Goal: Complete application form

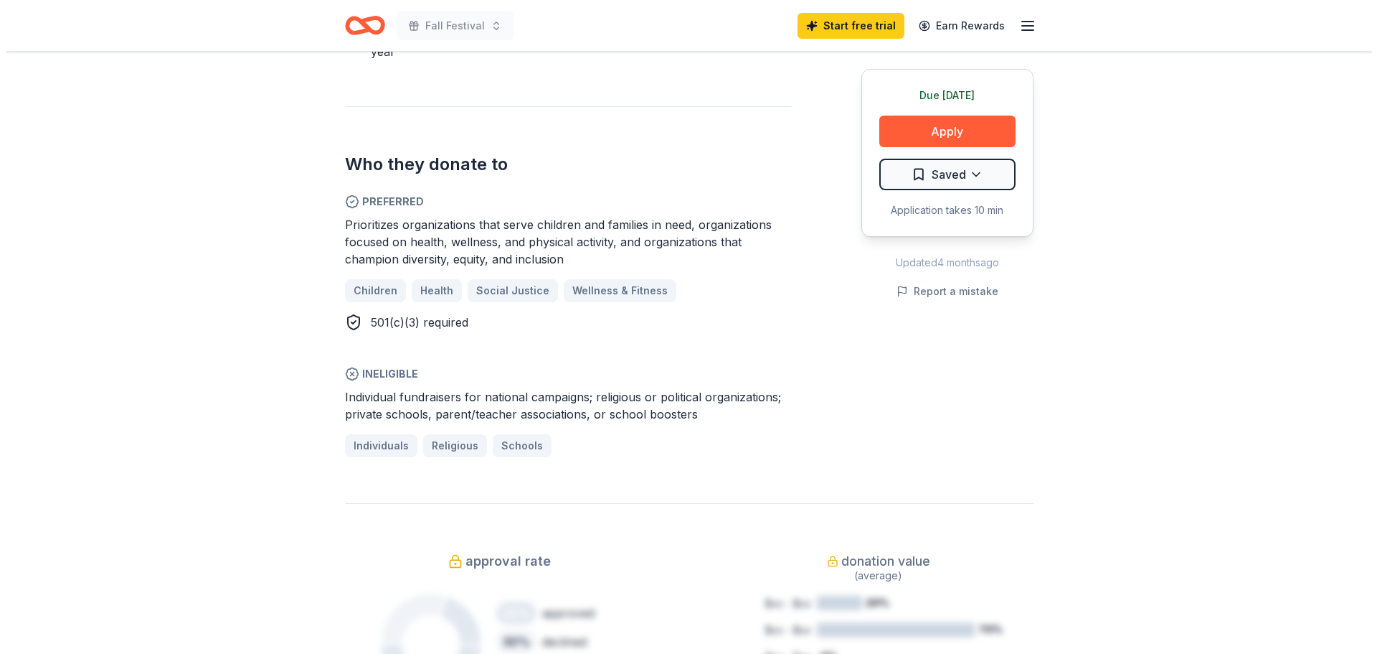
scroll to position [789, 0]
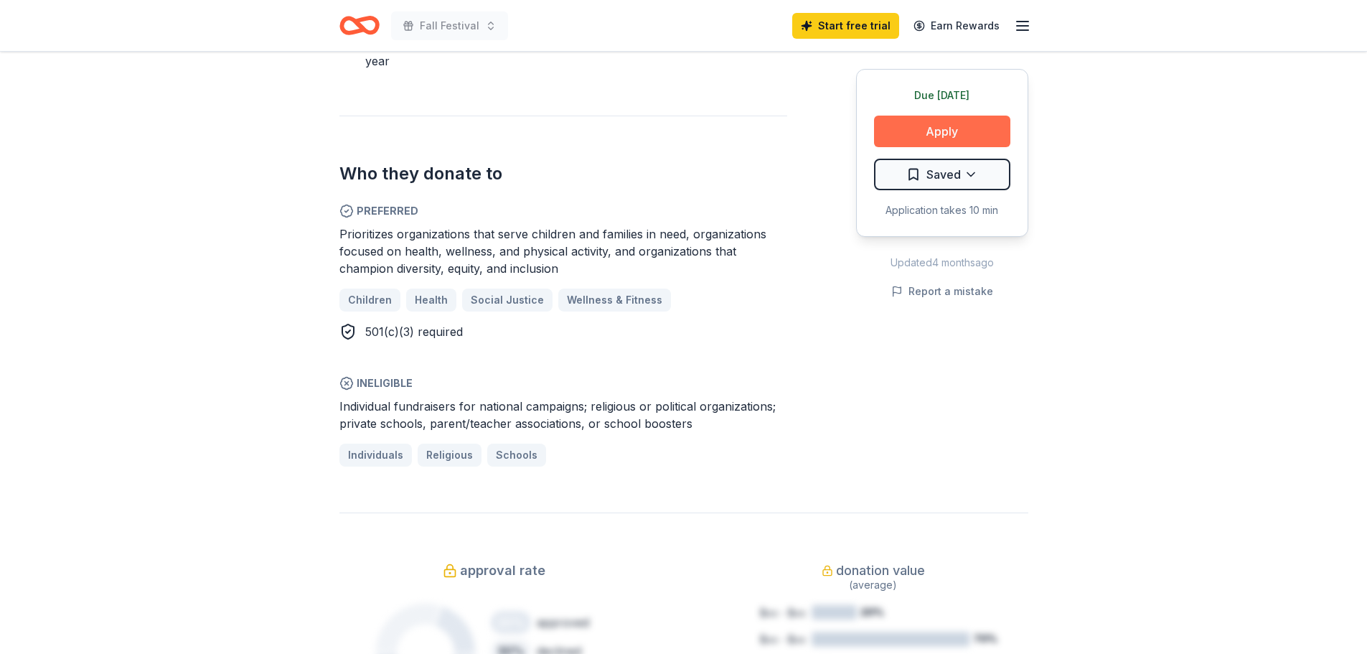
click at [918, 121] on button "Apply" at bounding box center [942, 131] width 136 height 32
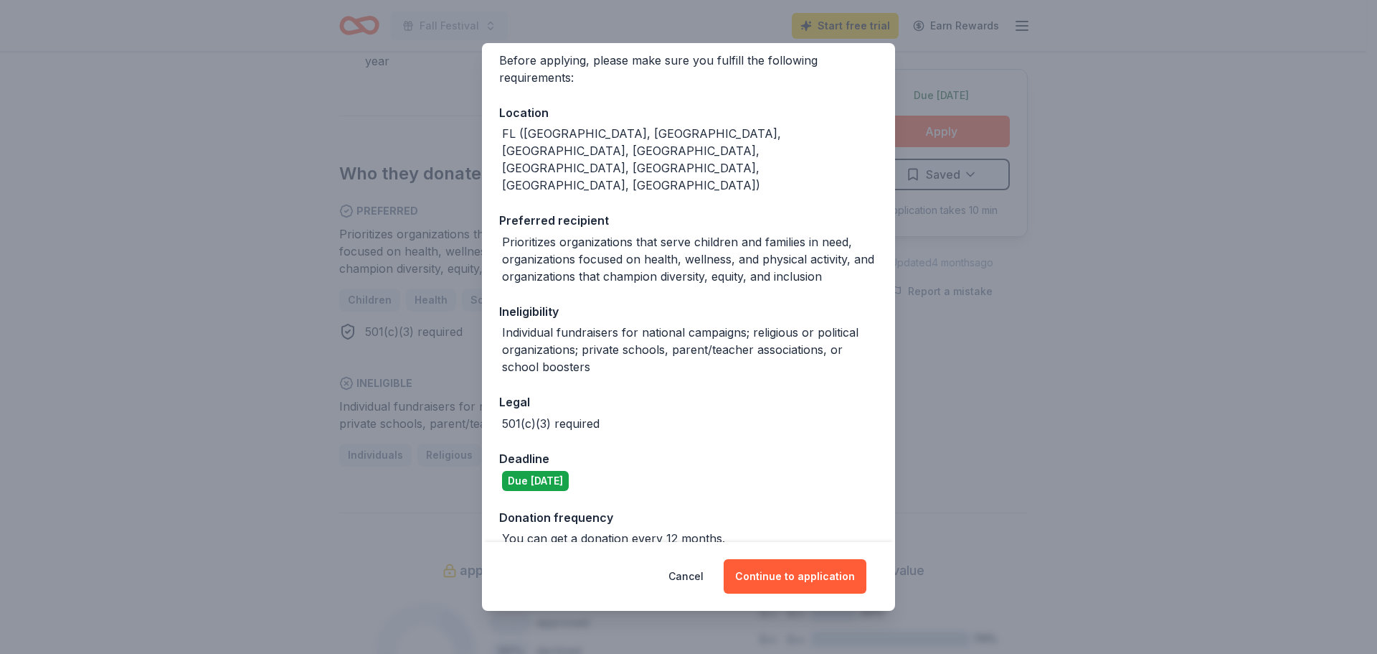
scroll to position [157, 0]
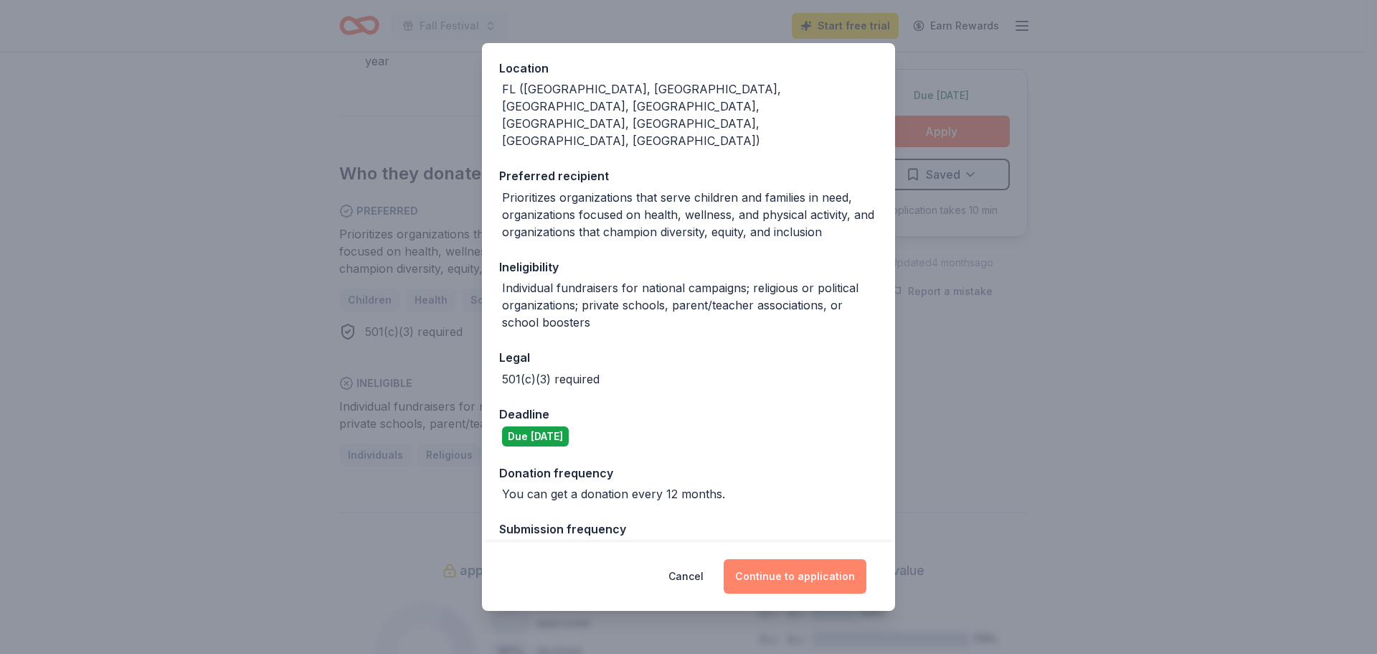
click at [827, 578] on button "Continue to application" at bounding box center [795, 576] width 143 height 34
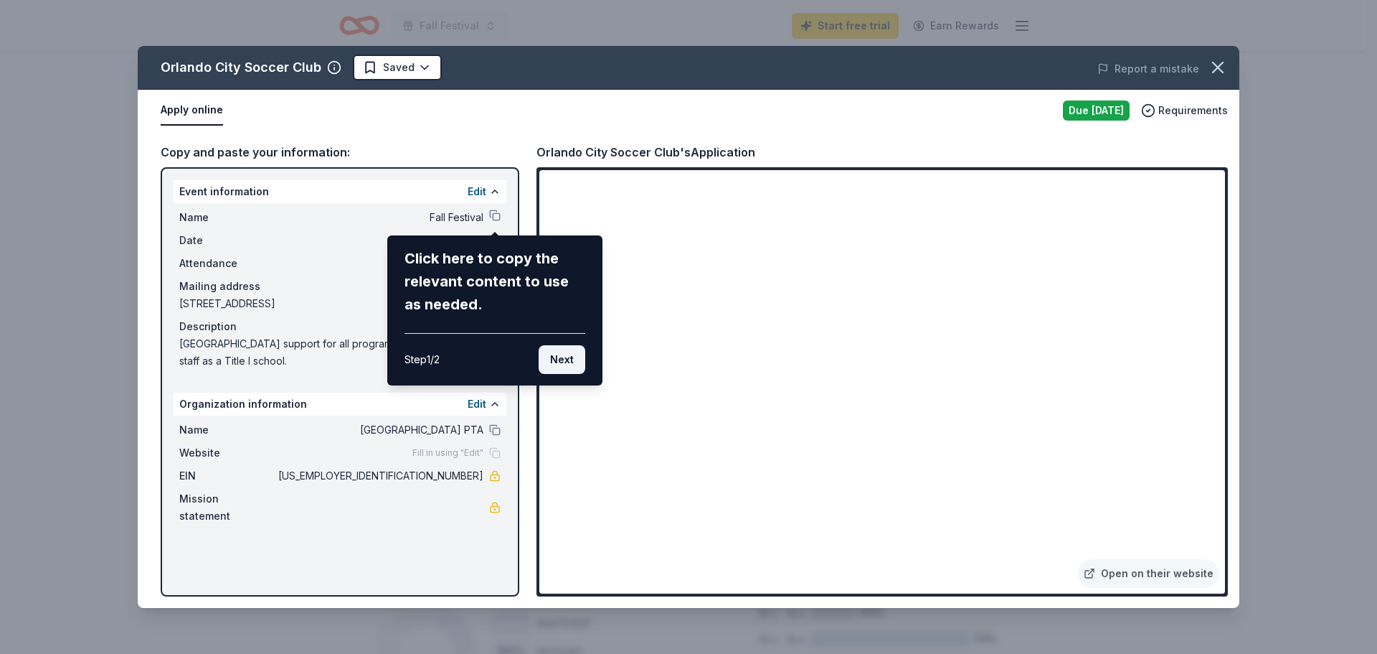
click at [560, 355] on button "Next" at bounding box center [562, 359] width 47 height 29
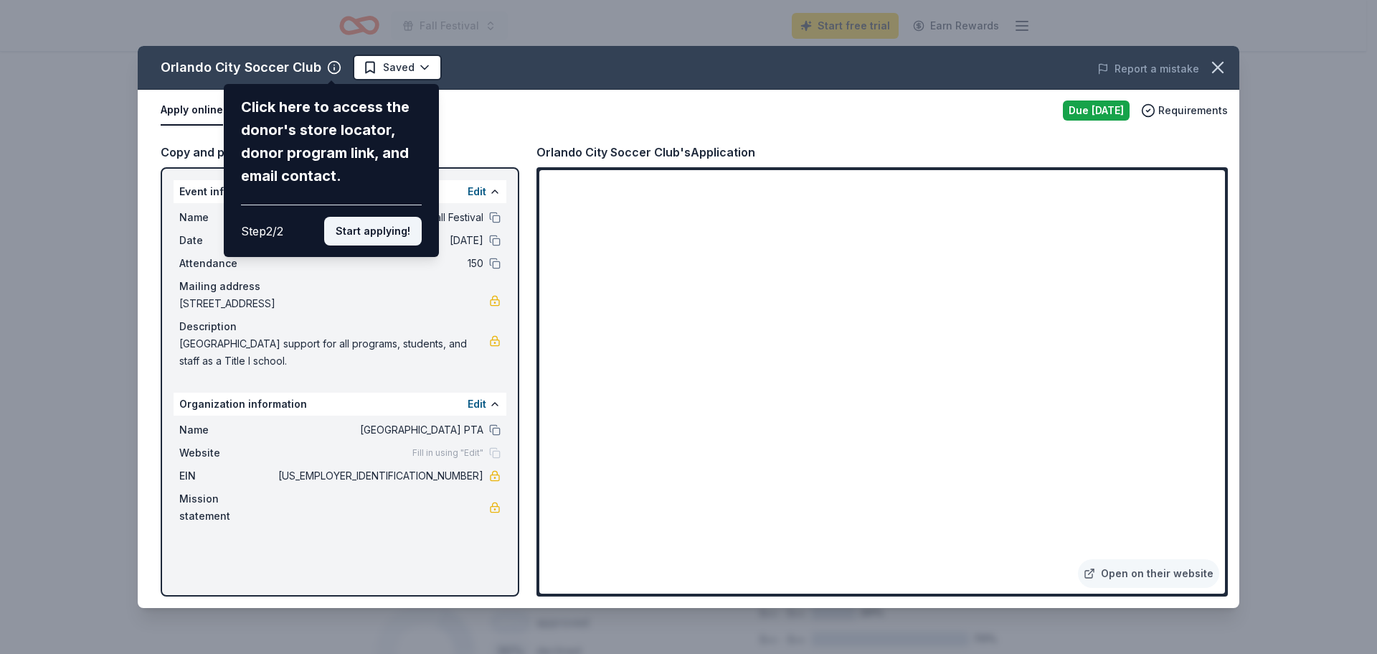
click at [392, 220] on button "Start applying!" at bounding box center [373, 231] width 98 height 29
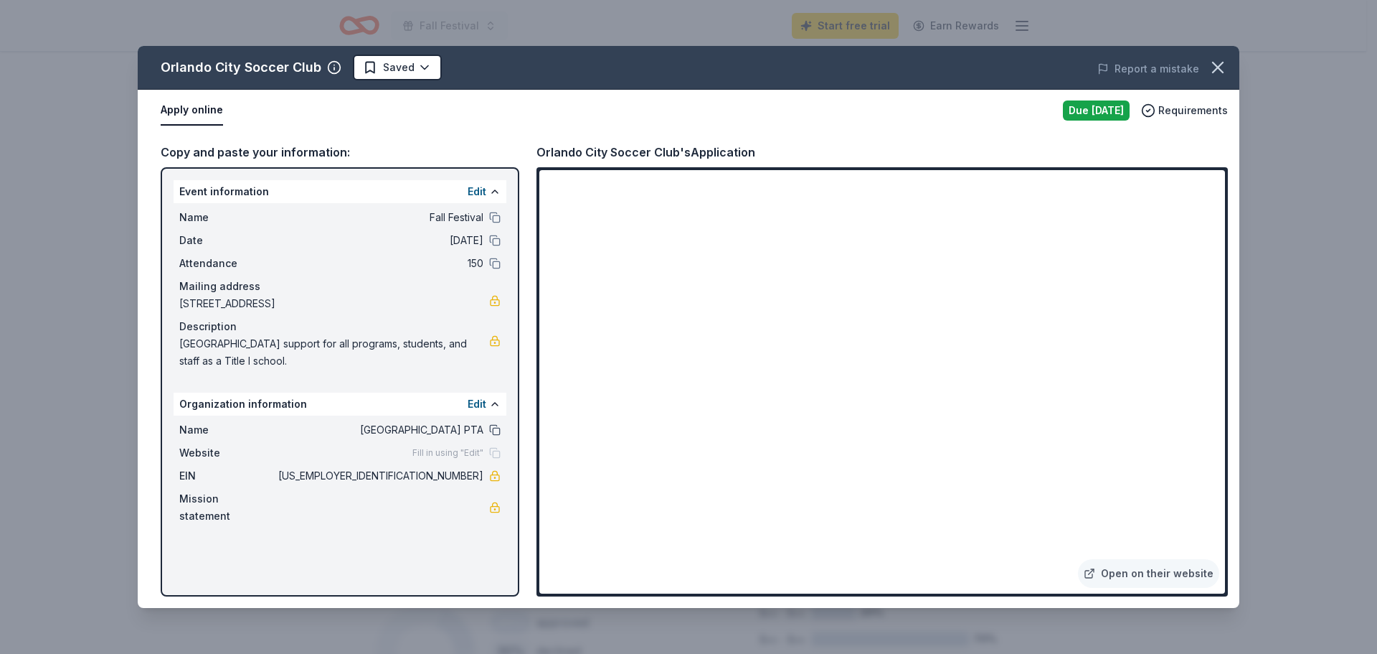
click at [494, 425] on button at bounding box center [494, 429] width 11 height 11
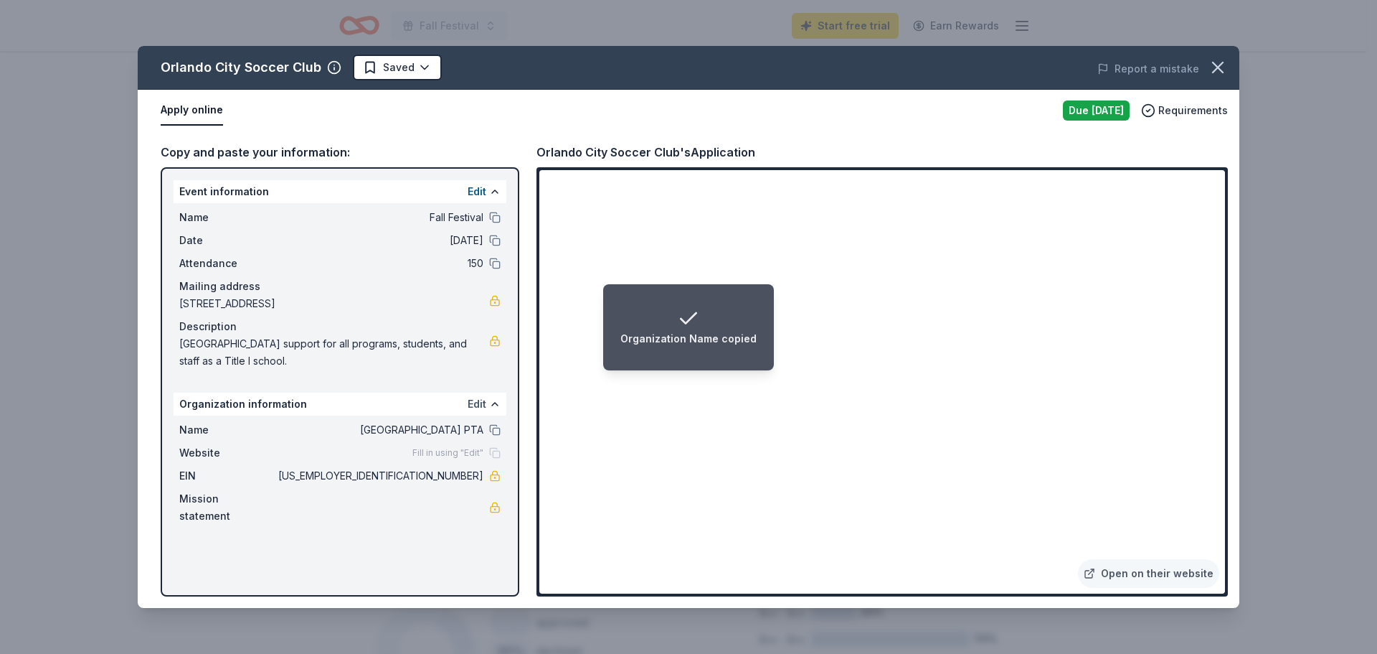
click at [481, 401] on button "Edit" at bounding box center [477, 403] width 19 height 17
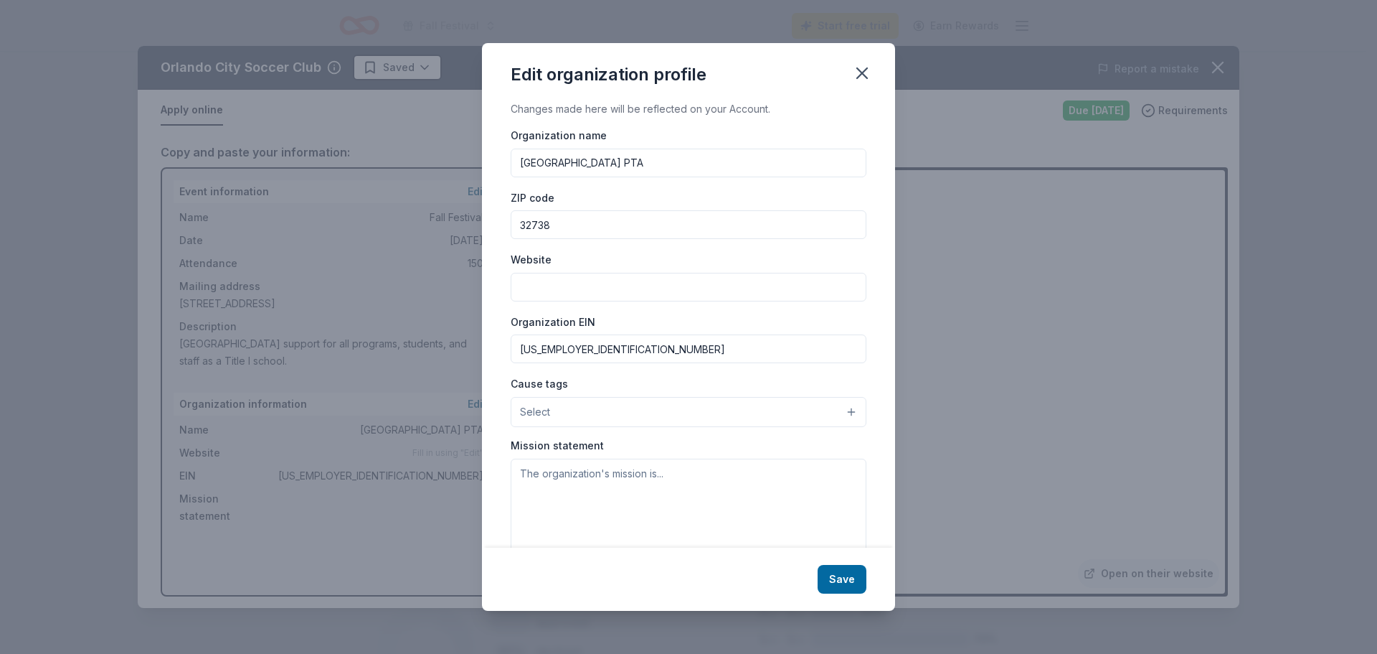
click at [664, 160] on input "[GEOGRAPHIC_DATA] PTA" at bounding box center [689, 162] width 356 height 29
type input "[GEOGRAPHIC_DATA]"
click at [845, 581] on button "Save" at bounding box center [842, 579] width 49 height 29
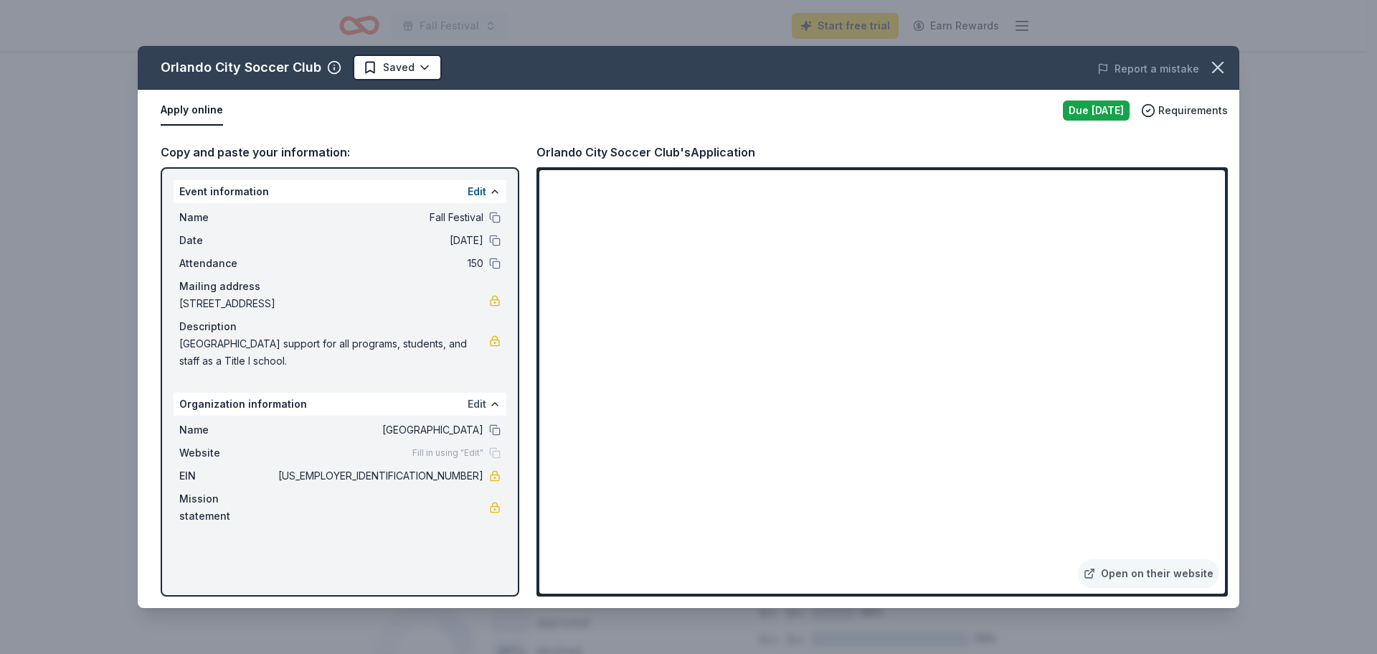
click at [483, 401] on button "Edit" at bounding box center [477, 403] width 19 height 17
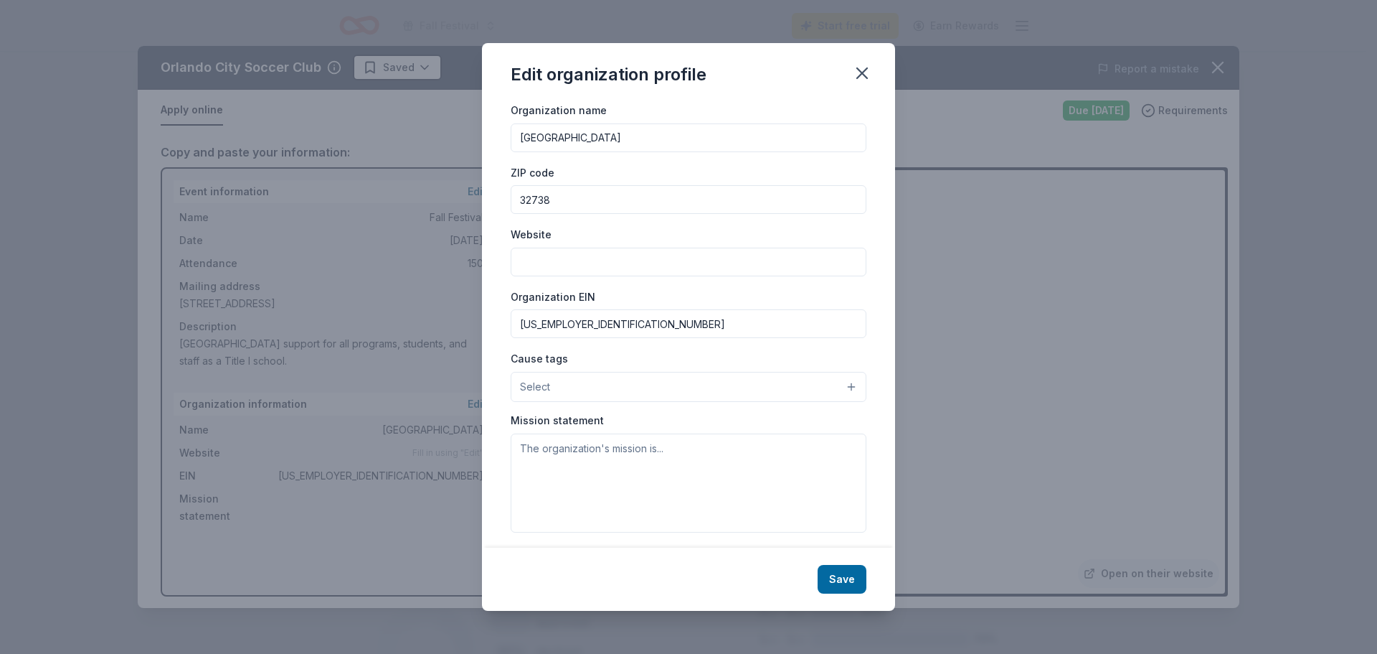
scroll to position [33, 0]
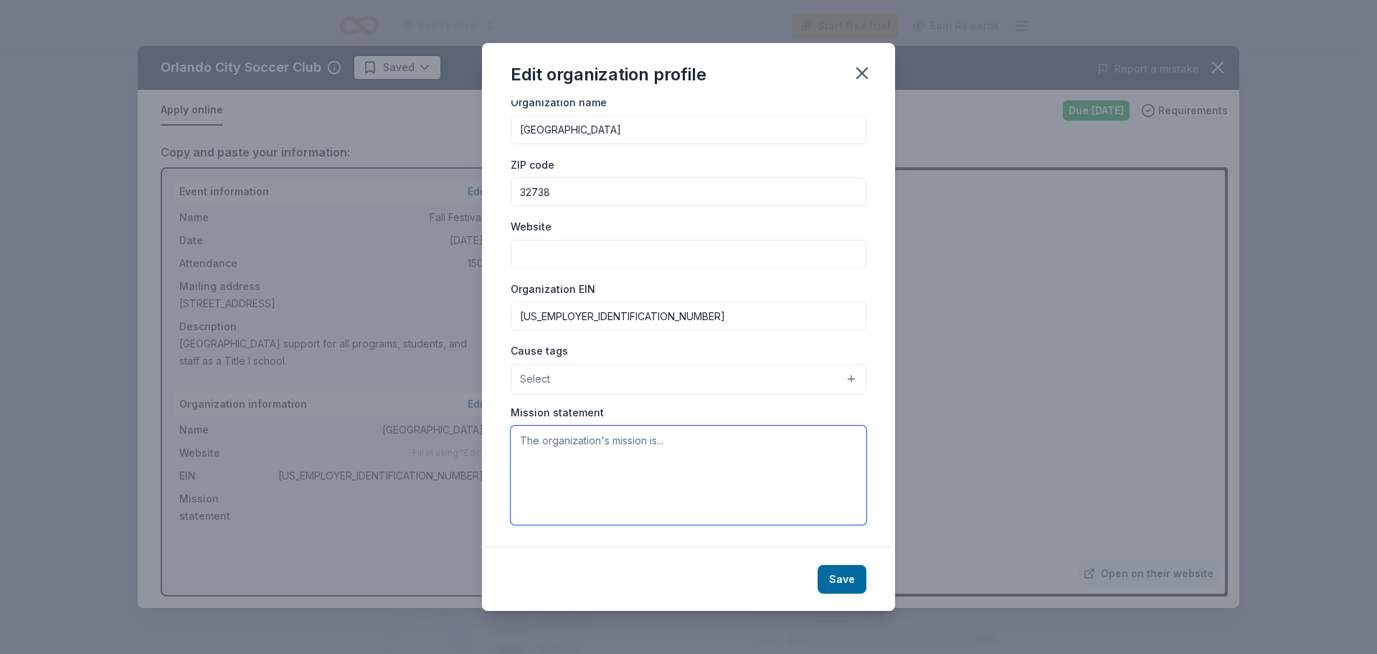
click at [557, 470] on textarea at bounding box center [689, 474] width 356 height 99
paste textarea "Our mission is to make every child's potential a reality by engaging and empowe…"
type textarea "Our mission is to make every child's potential a reality by engaging and empowe…"
click at [573, 382] on button "Select" at bounding box center [689, 379] width 356 height 30
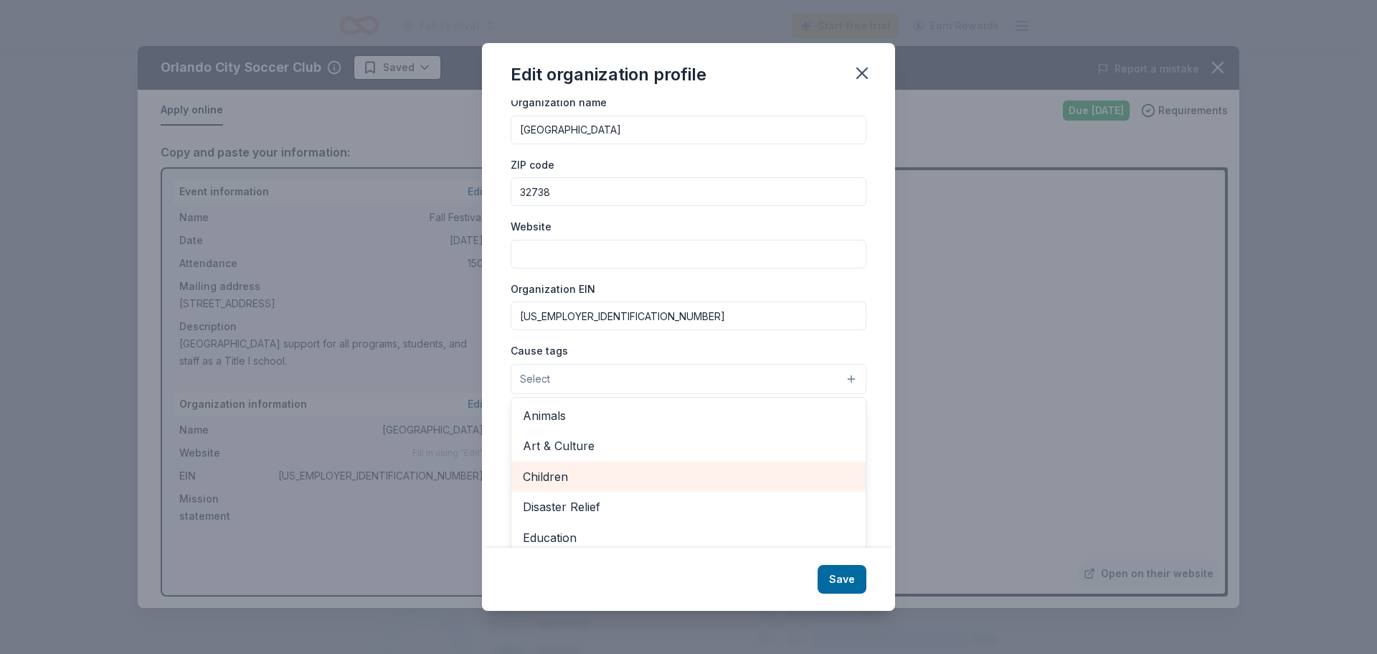
click at [560, 471] on span "Children" at bounding box center [688, 476] width 331 height 19
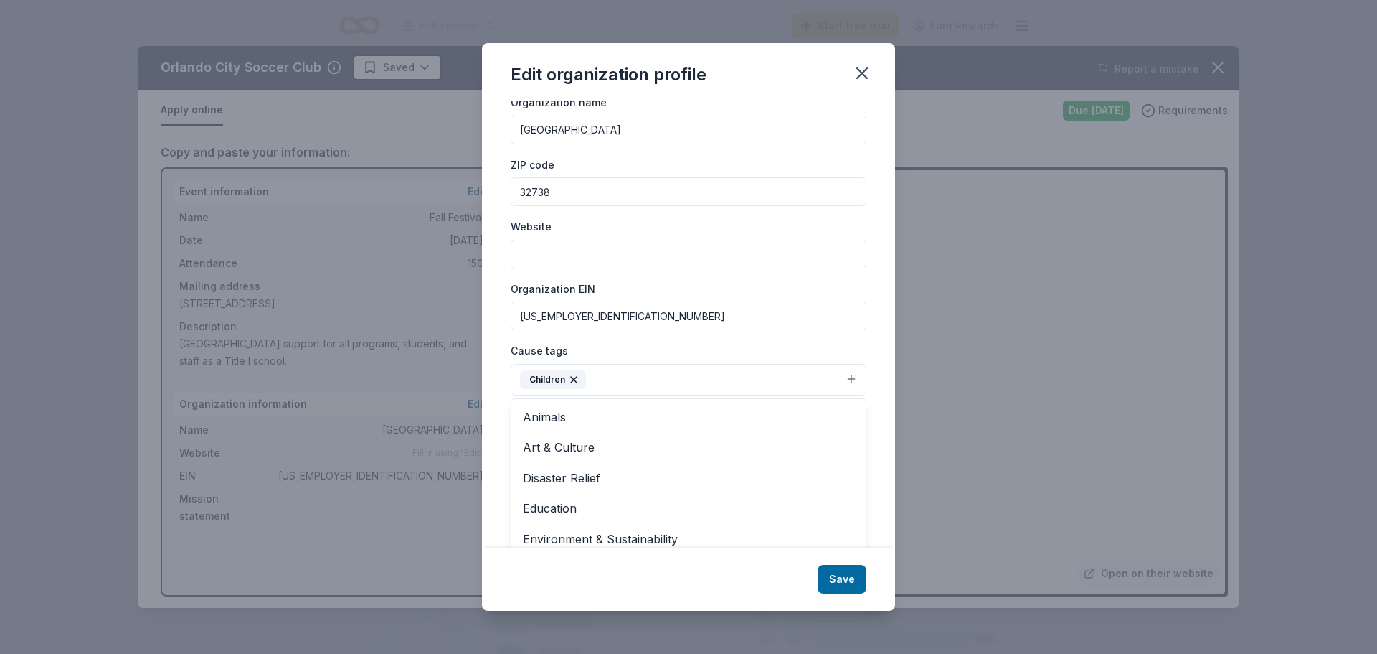
click at [492, 361] on div "Changes made here will be reflected on your Account. Organization name [GEOGRAP…" at bounding box center [688, 323] width 413 height 447
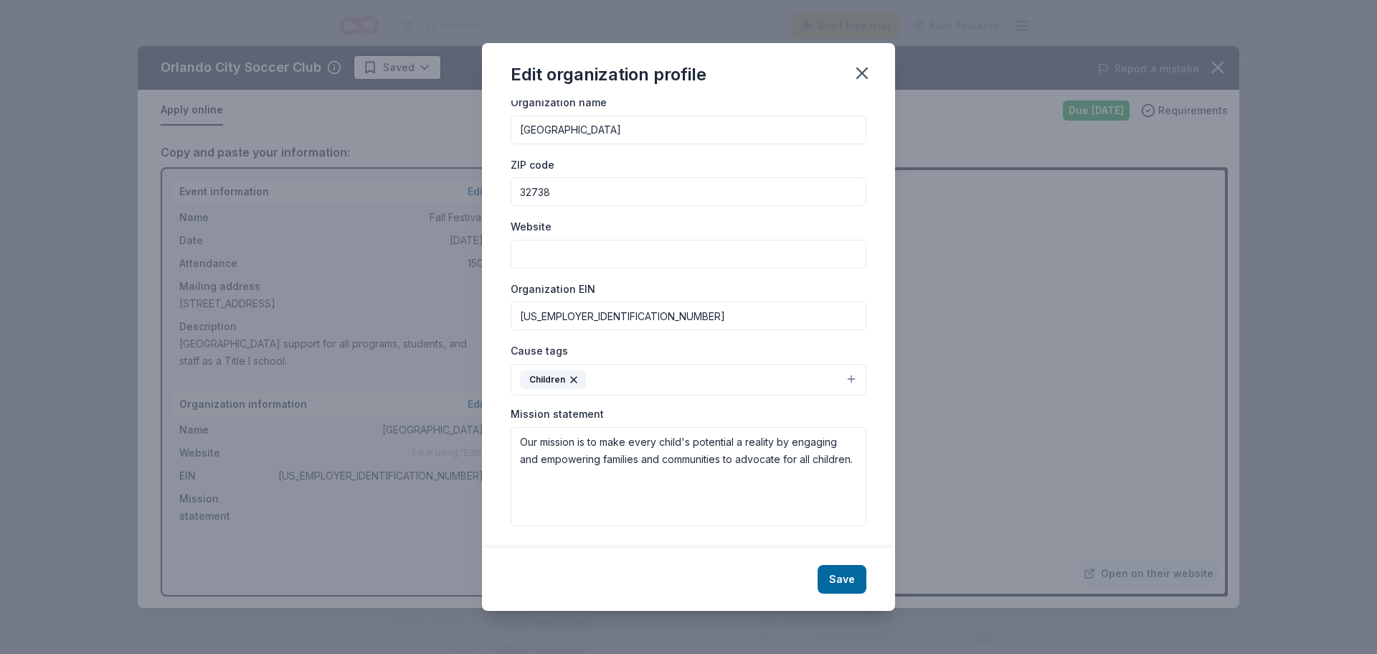
click at [820, 376] on button "Children" at bounding box center [689, 380] width 356 height 32
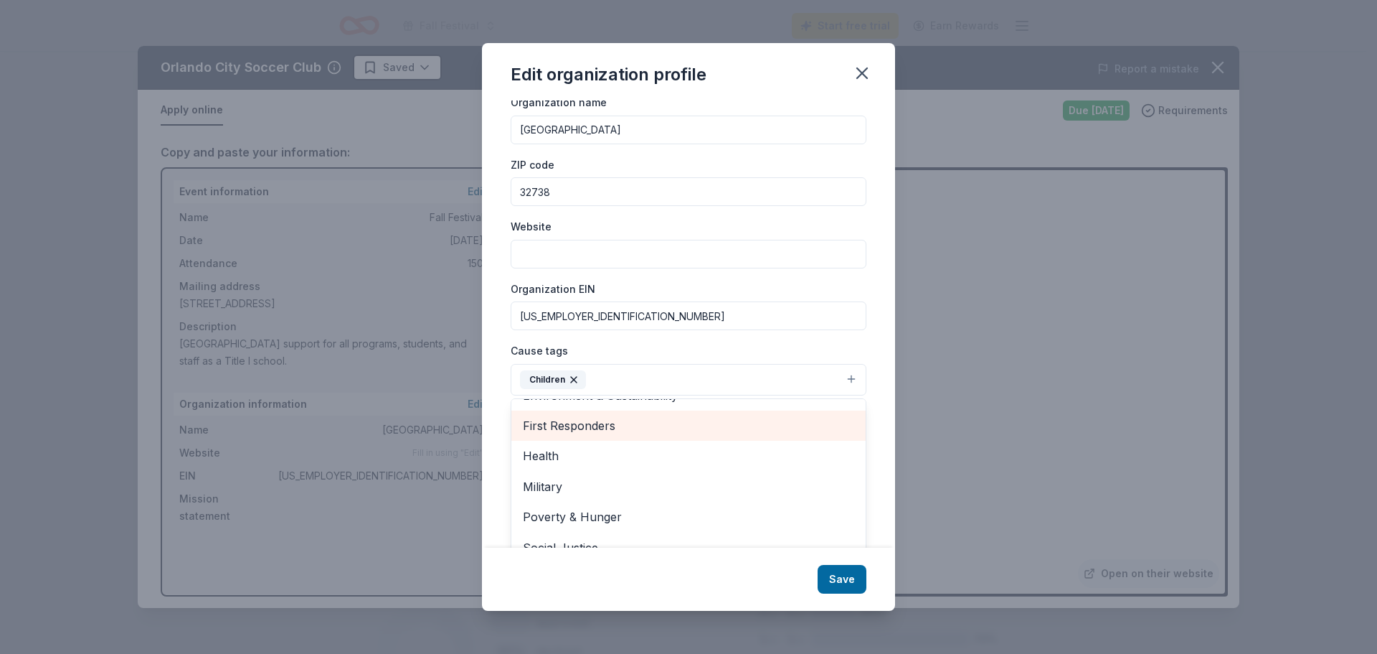
scroll to position [72, 0]
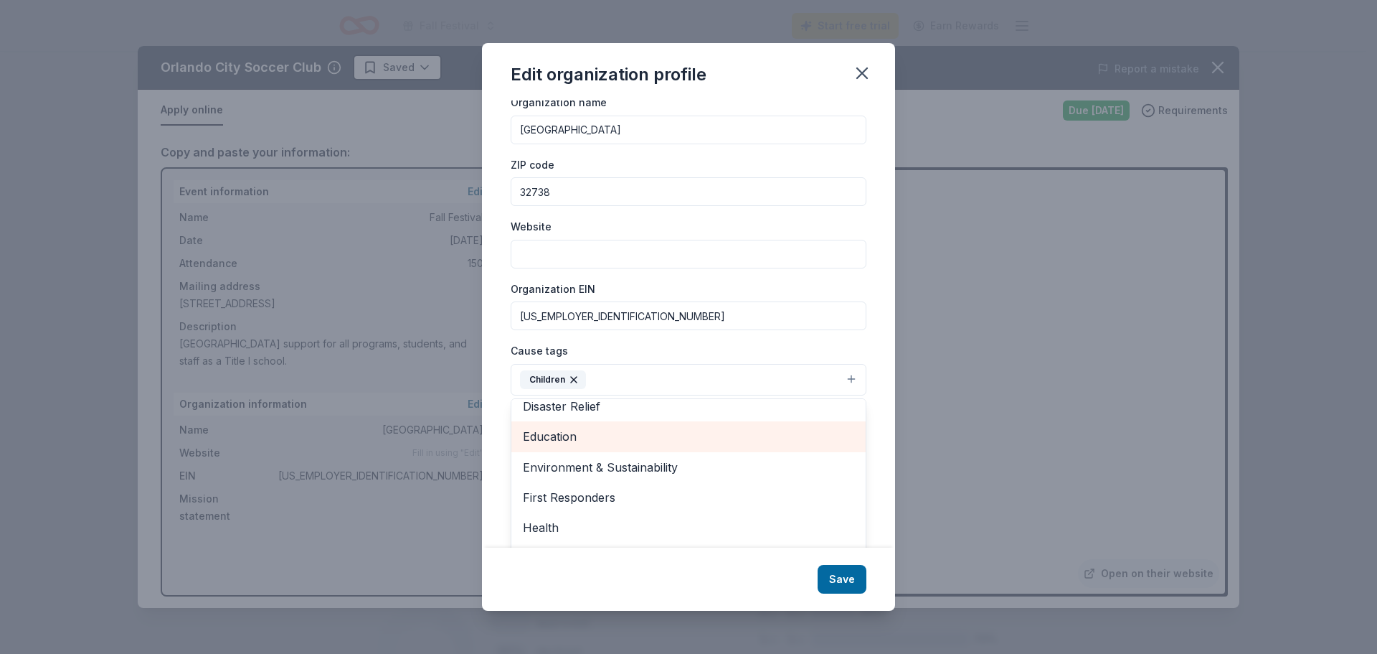
click at [653, 443] on span "Education" at bounding box center [688, 436] width 331 height 19
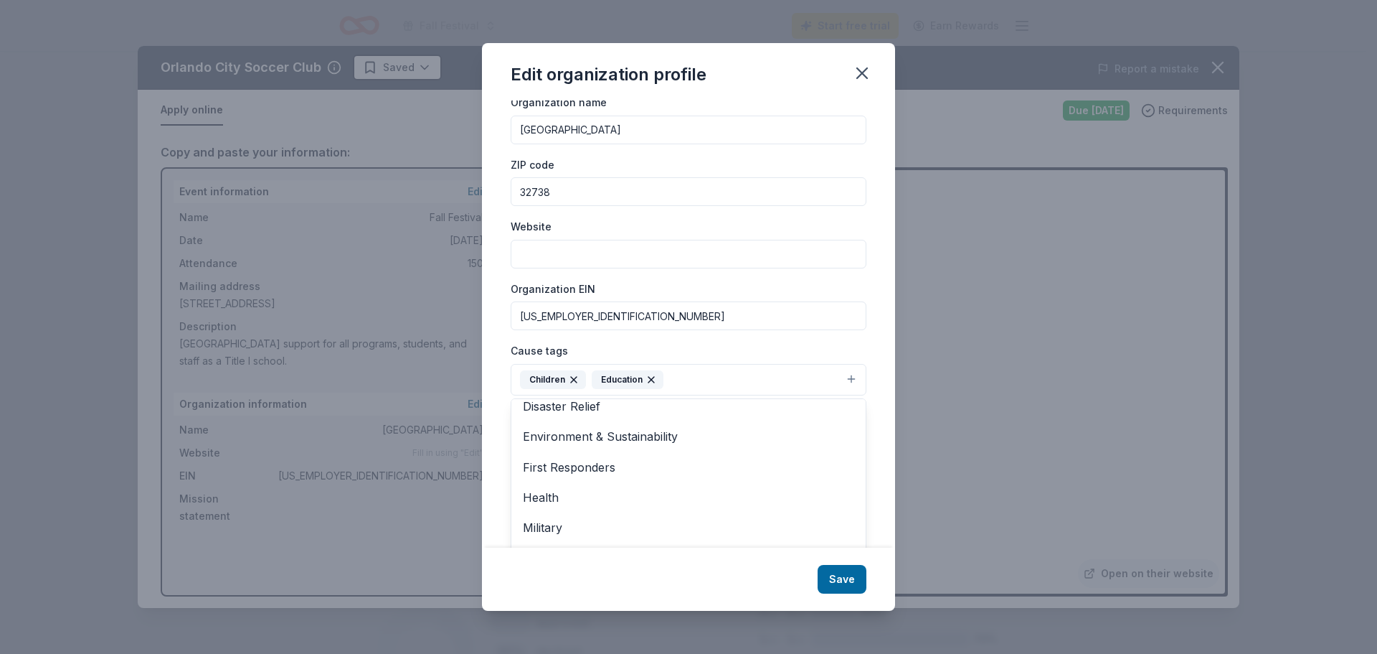
click at [720, 376] on button "Children Education" at bounding box center [689, 380] width 356 height 32
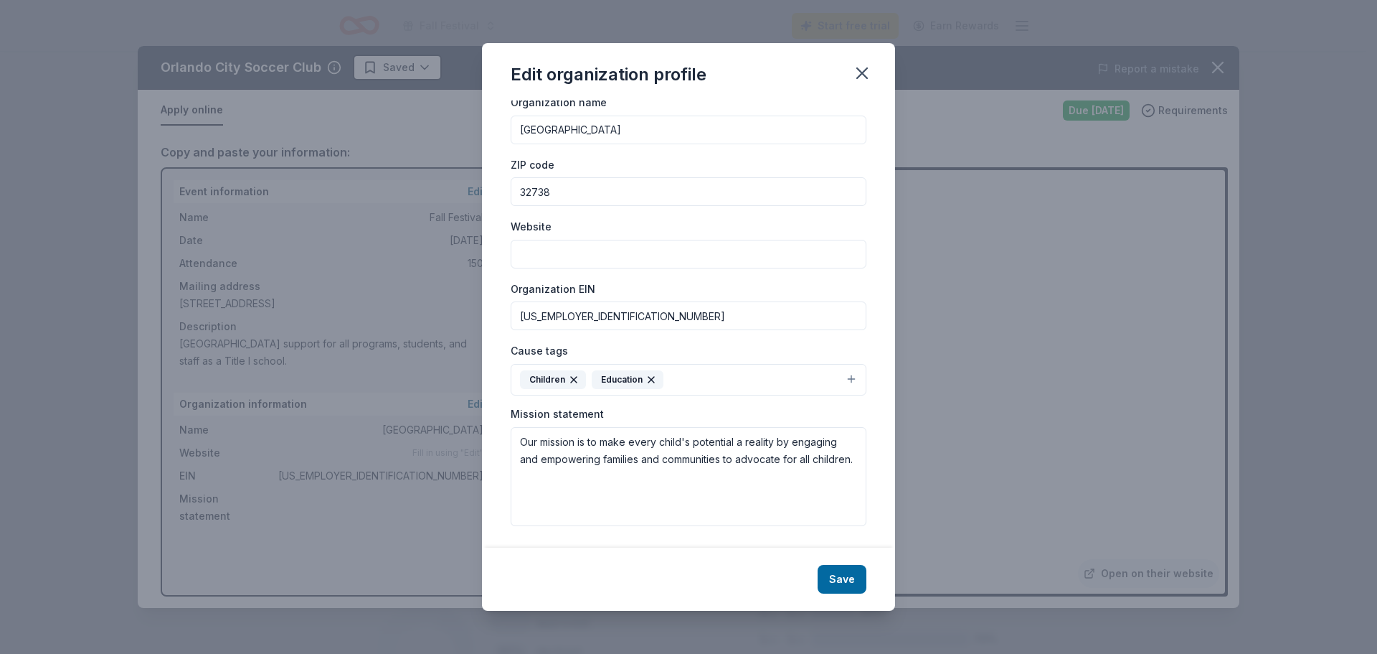
click at [728, 387] on button "Children Education" at bounding box center [689, 380] width 356 height 32
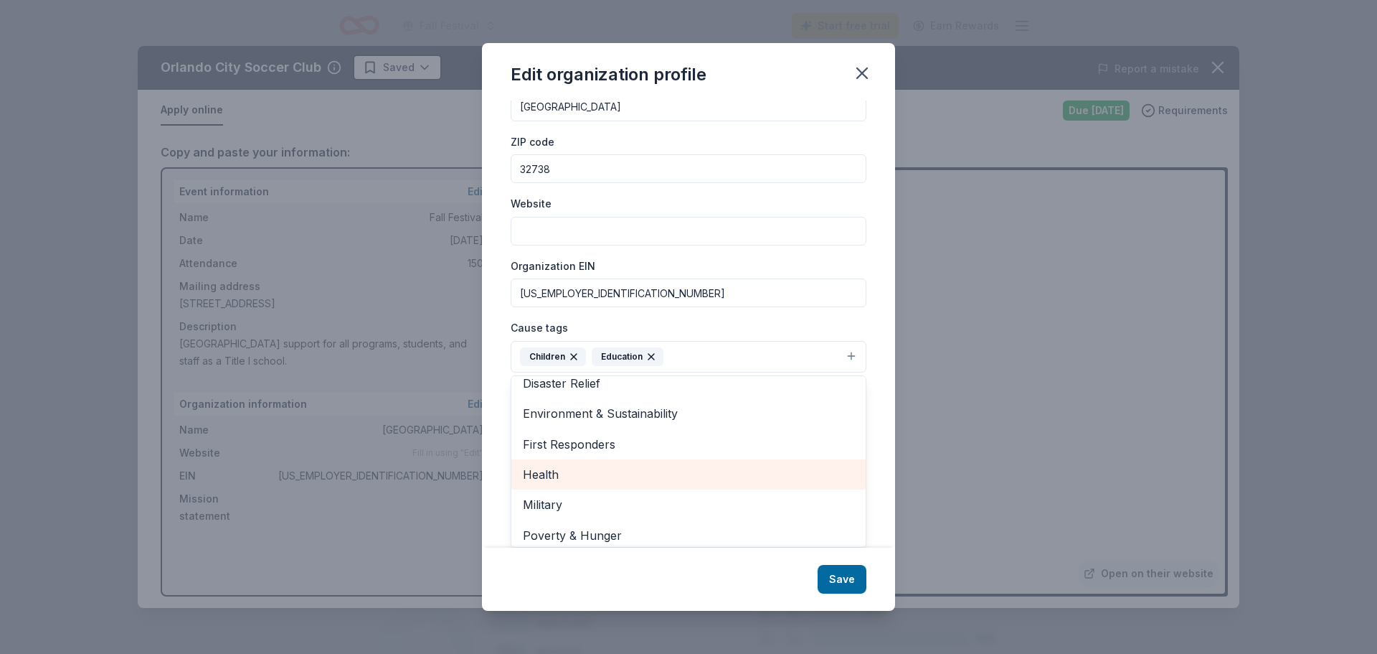
scroll to position [139, 0]
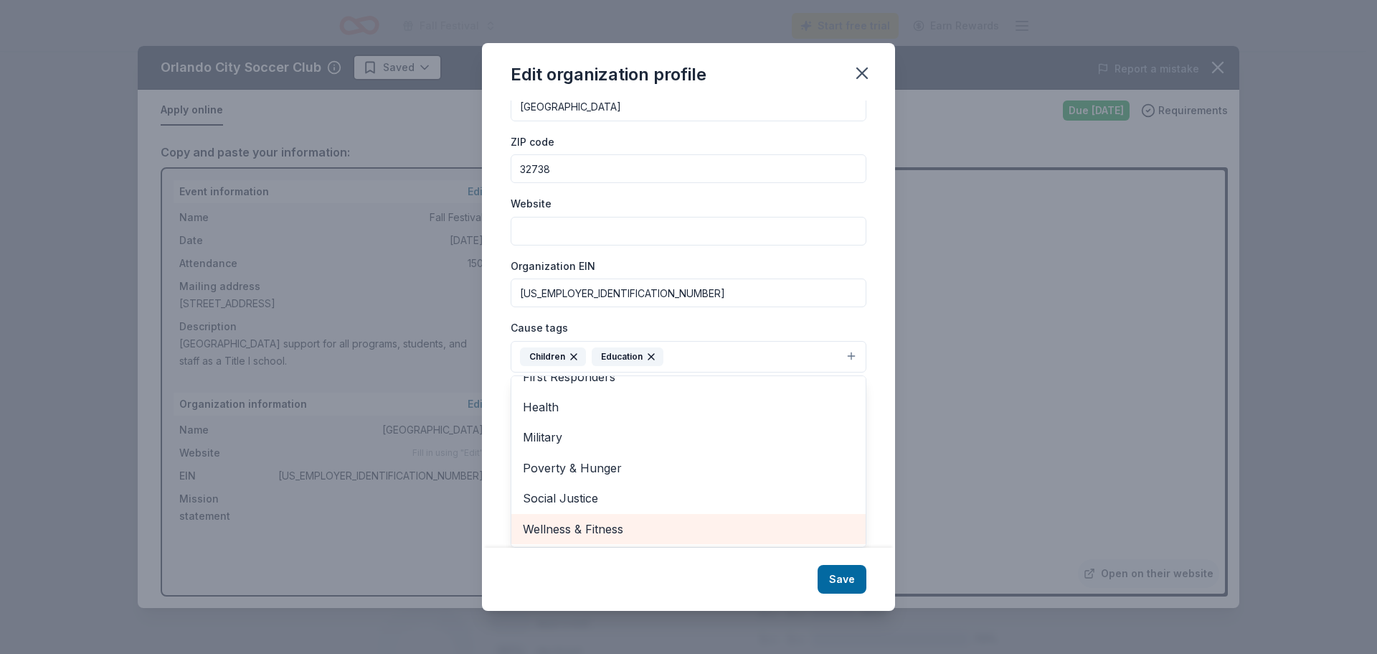
click at [720, 529] on span "Wellness & Fitness" at bounding box center [688, 528] width 331 height 19
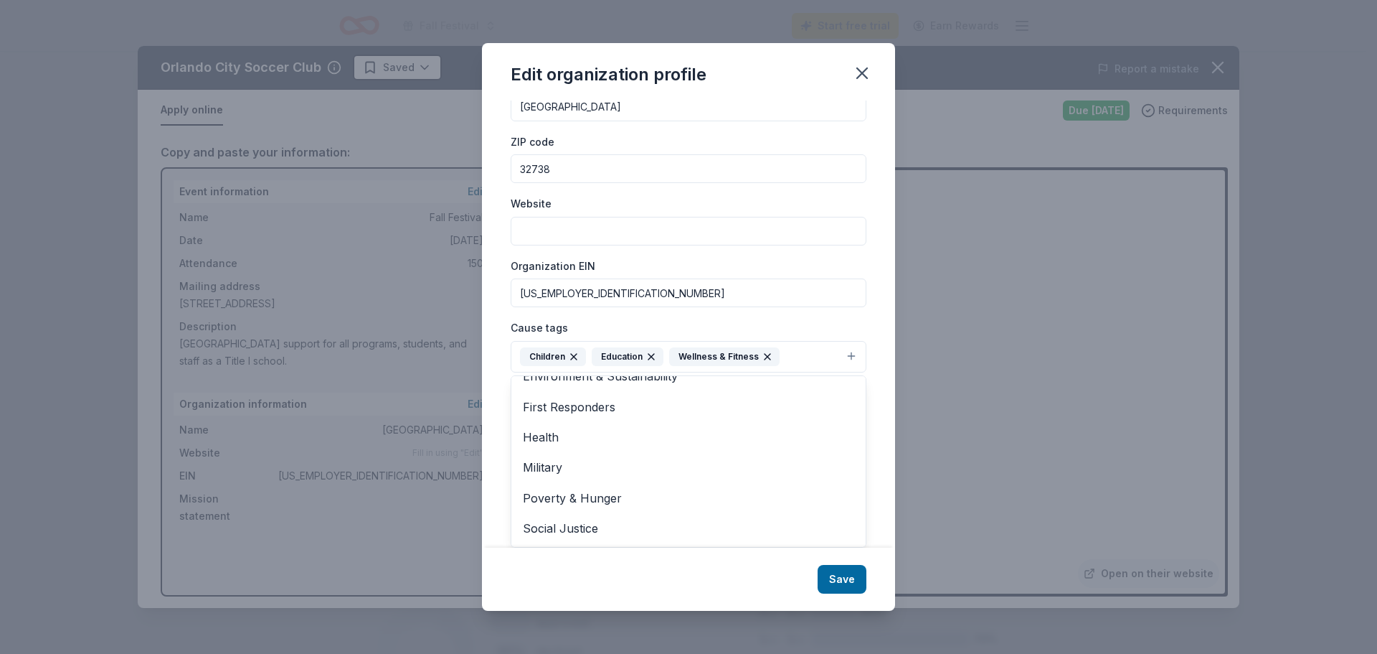
click at [500, 352] on div "Changes made here will be reflected on your Account. Organization name [GEOGRAP…" at bounding box center [688, 323] width 413 height 447
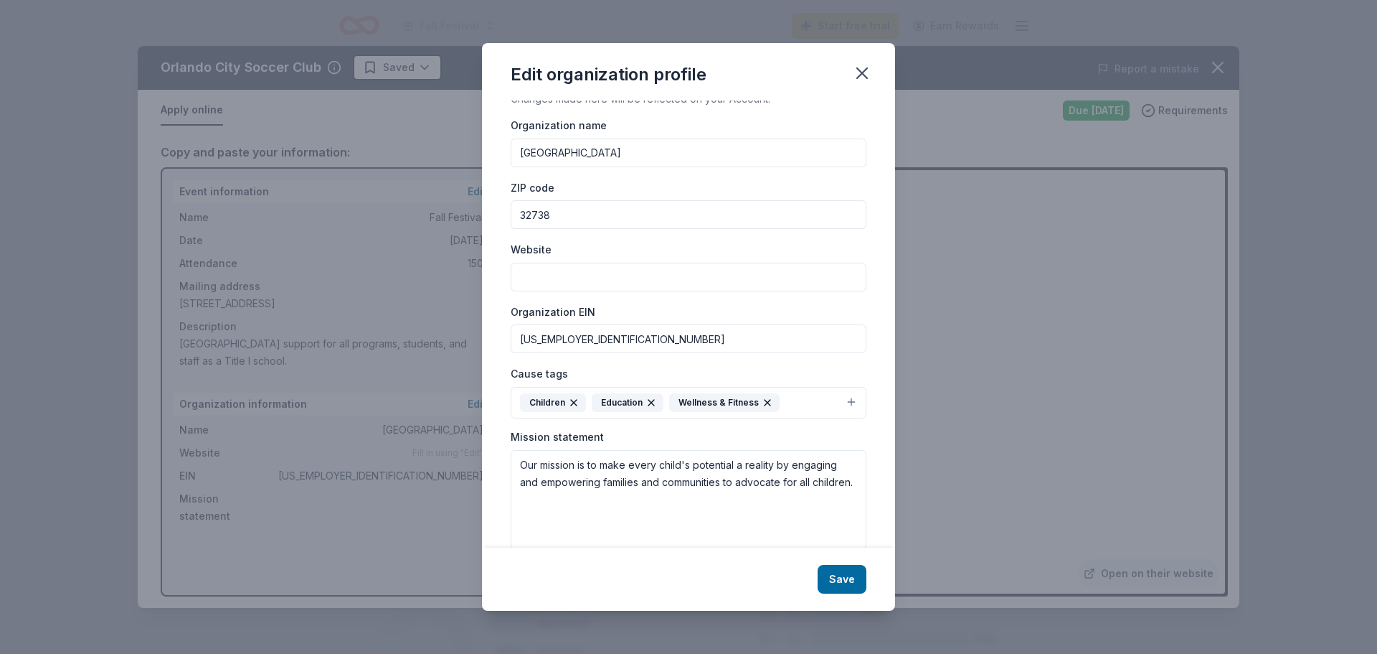
scroll to position [0, 0]
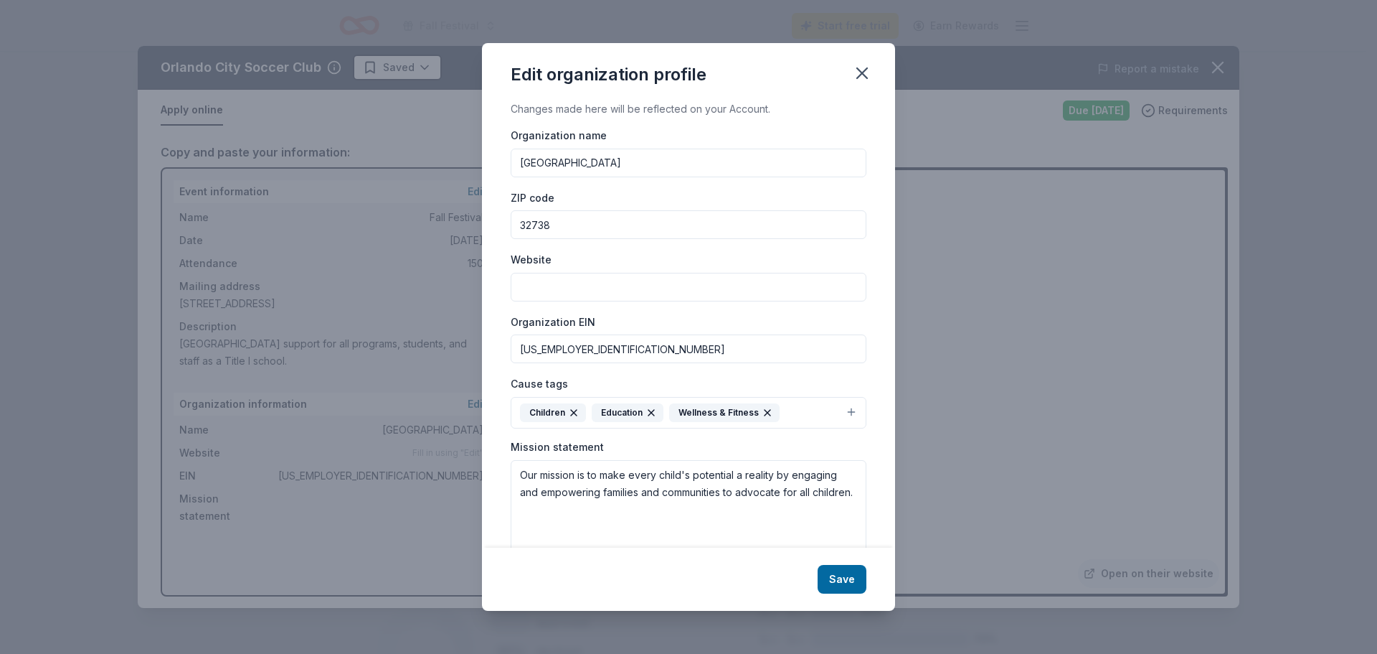
click at [565, 289] on input "Website" at bounding box center [689, 287] width 356 height 29
paste input "[URL][DOMAIN_NAME]"
type input "[URL][DOMAIN_NAME]"
click at [844, 578] on button "Save" at bounding box center [842, 579] width 49 height 29
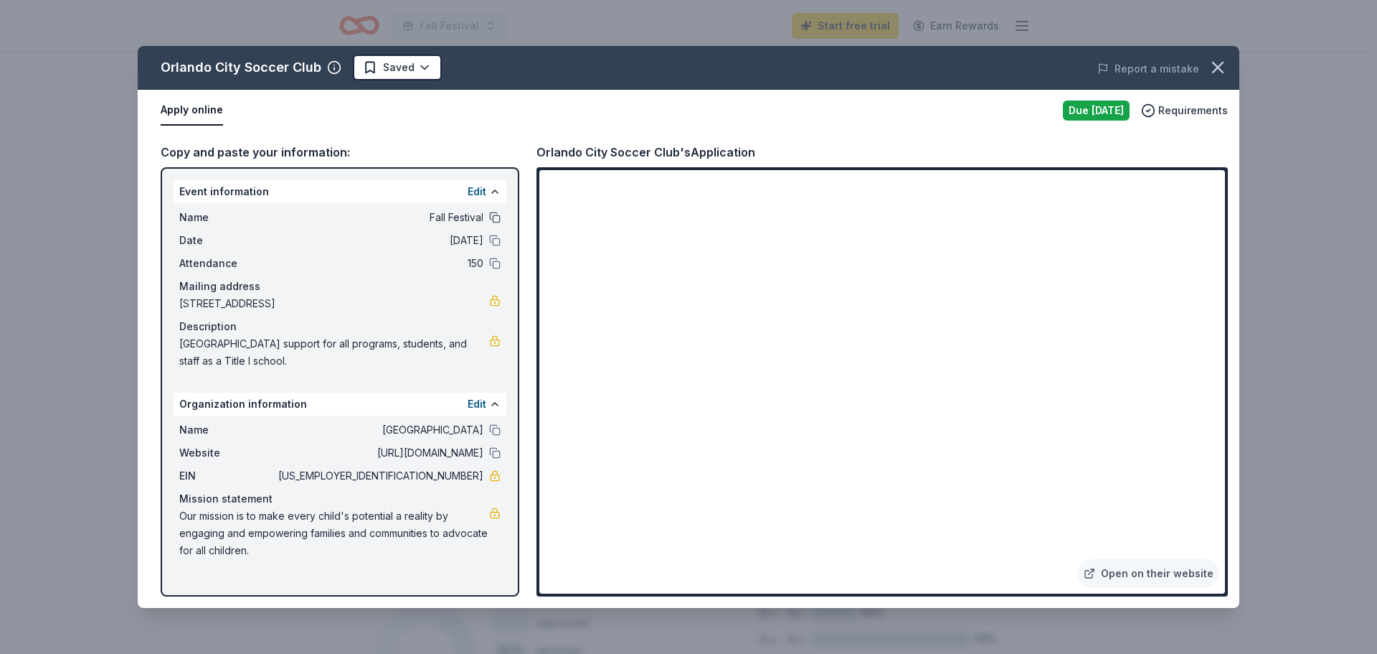
click at [496, 219] on button at bounding box center [494, 217] width 11 height 11
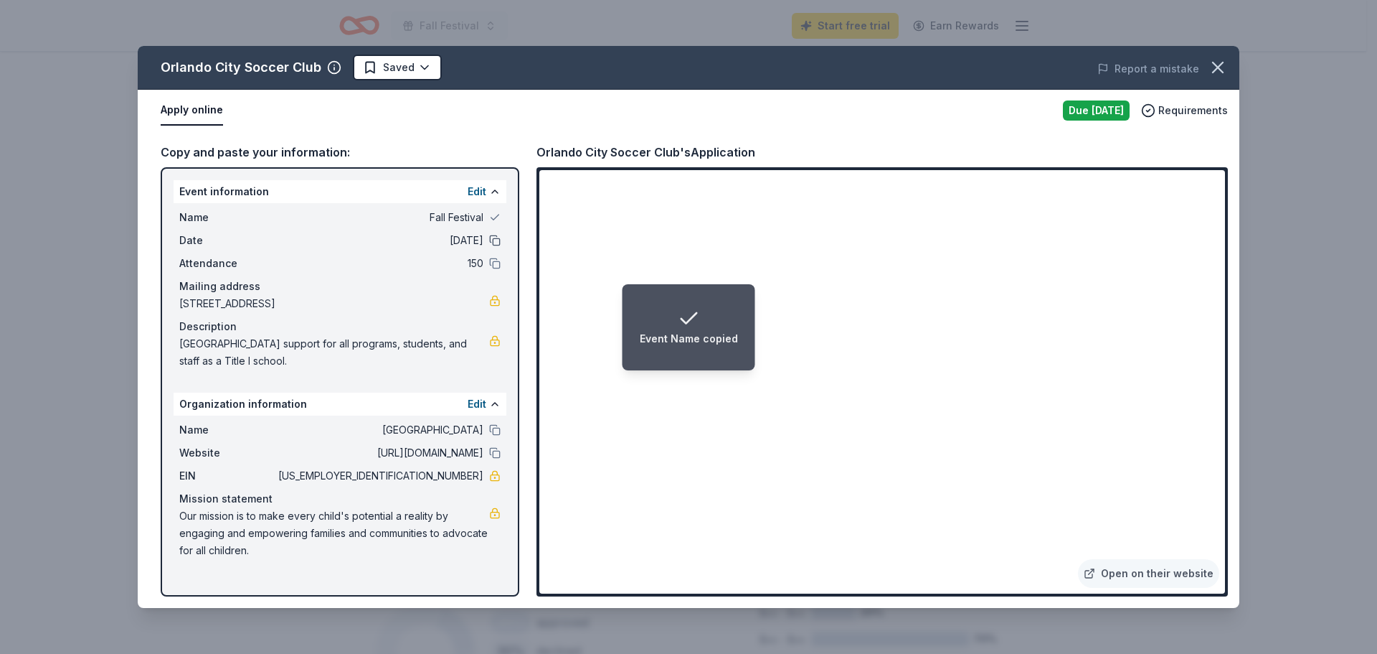
click at [494, 239] on button at bounding box center [494, 240] width 11 height 11
click at [494, 261] on button at bounding box center [494, 263] width 11 height 11
click at [494, 435] on button at bounding box center [494, 429] width 11 height 11
click at [496, 456] on button at bounding box center [494, 452] width 11 height 11
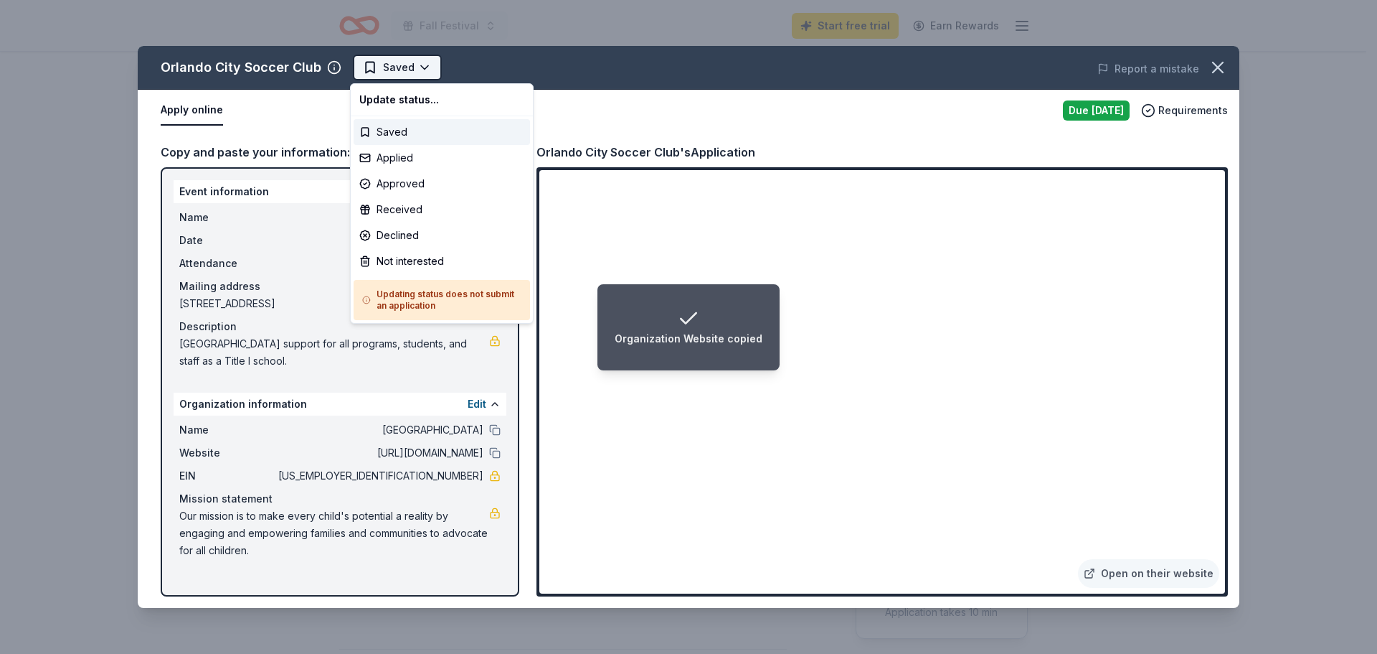
click at [367, 67] on html "Organization Website copied Fall Festival Start free trial Earn Rewards Due [DA…" at bounding box center [688, 327] width 1377 height 654
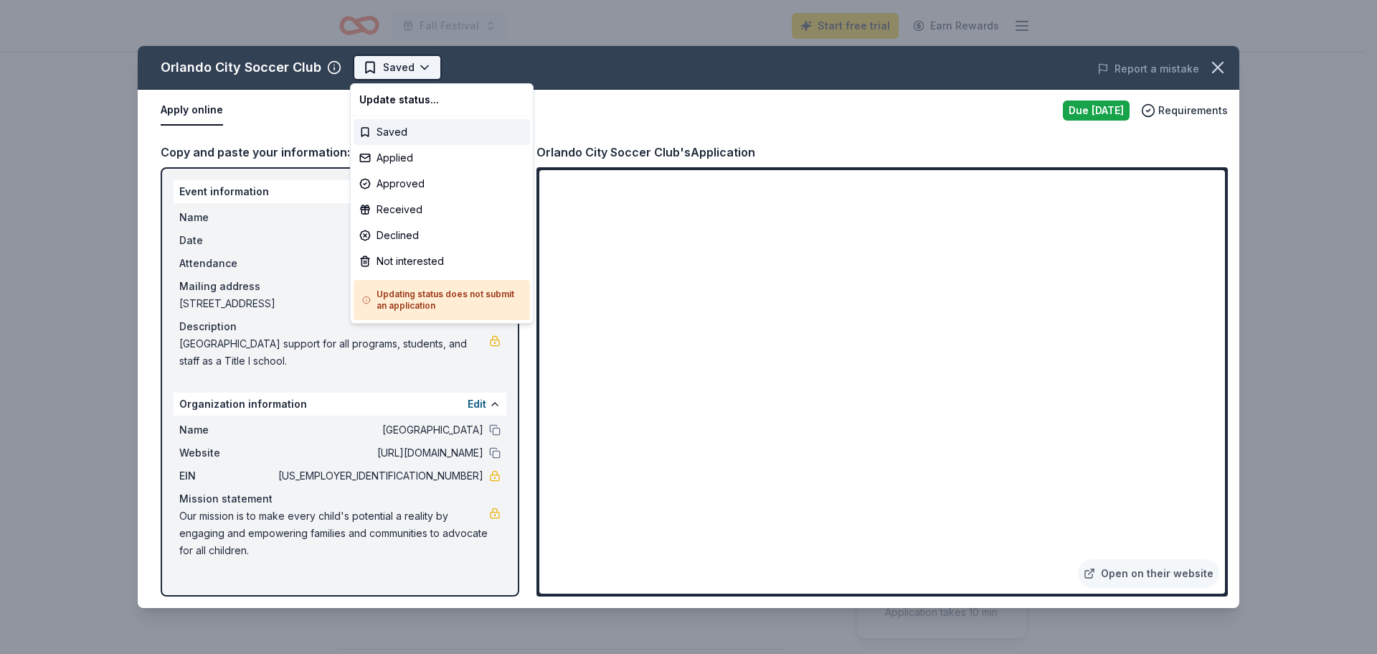
click at [367, 67] on html "Fall Festival Start free trial Earn Rewards Due [DATE] Share Orlando City Socce…" at bounding box center [688, 327] width 1377 height 654
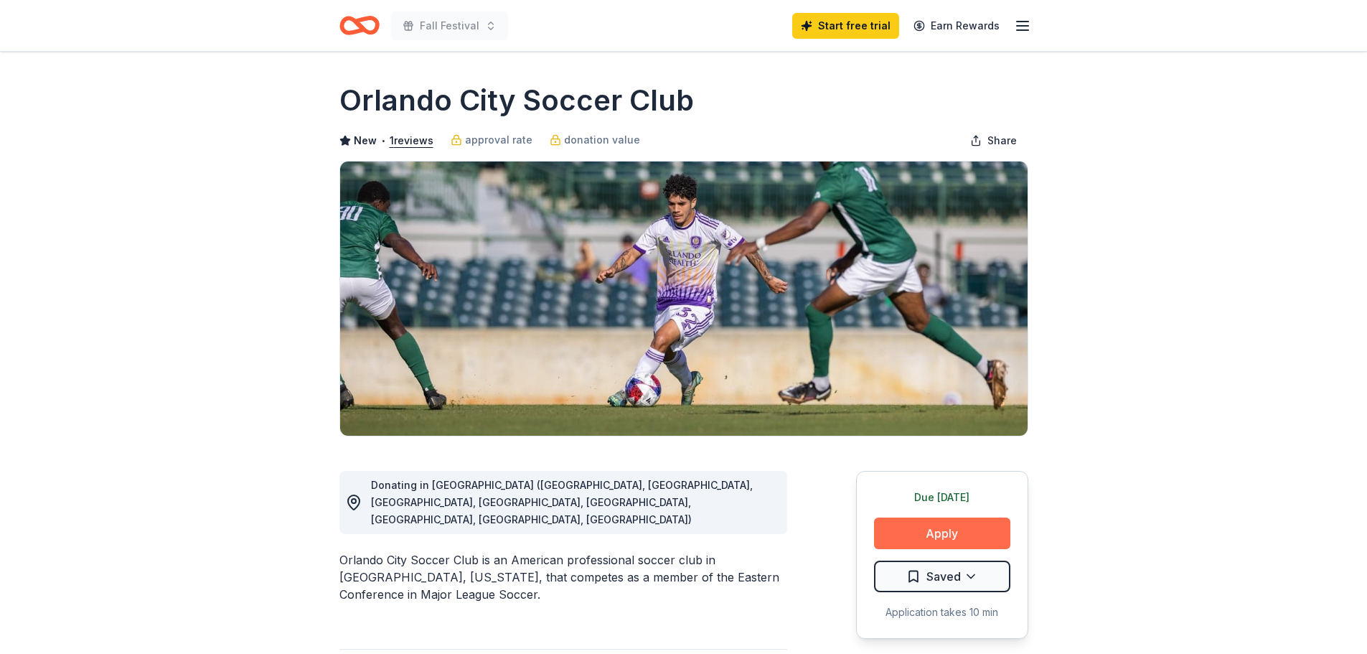
click at [992, 535] on button "Apply" at bounding box center [942, 533] width 136 height 32
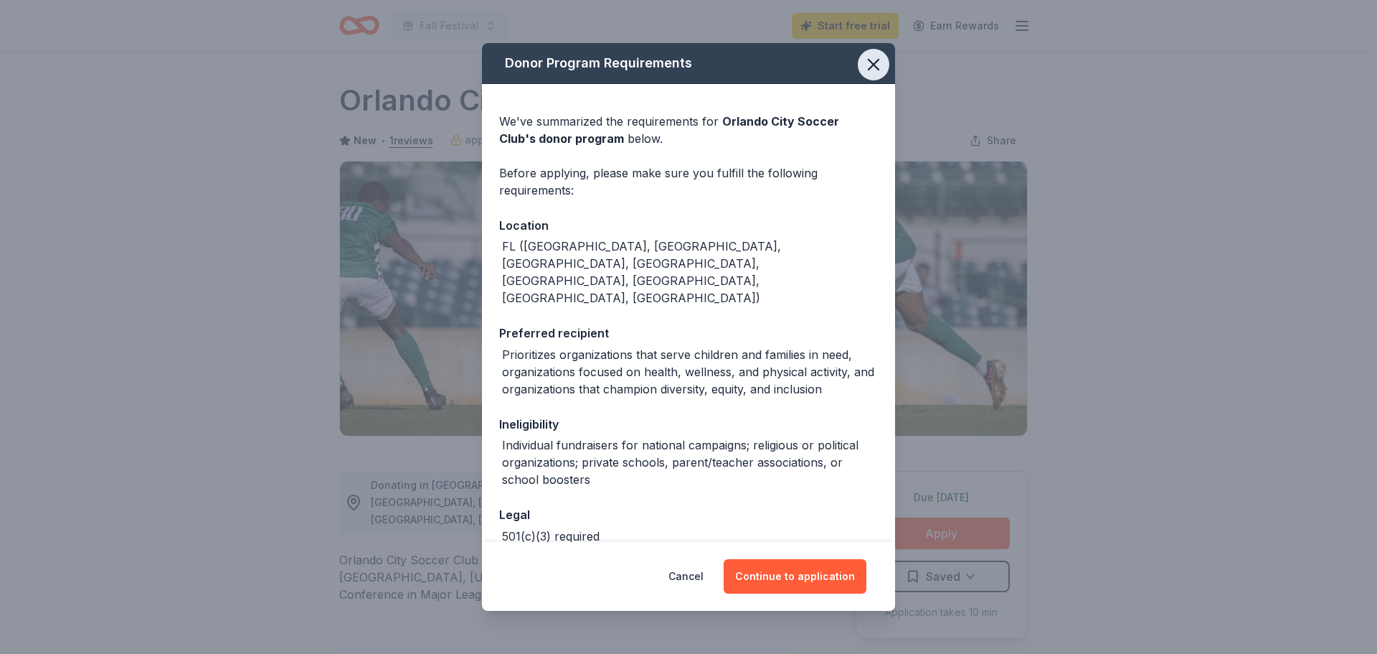
click at [865, 56] on icon "button" at bounding box center [874, 65] width 20 height 20
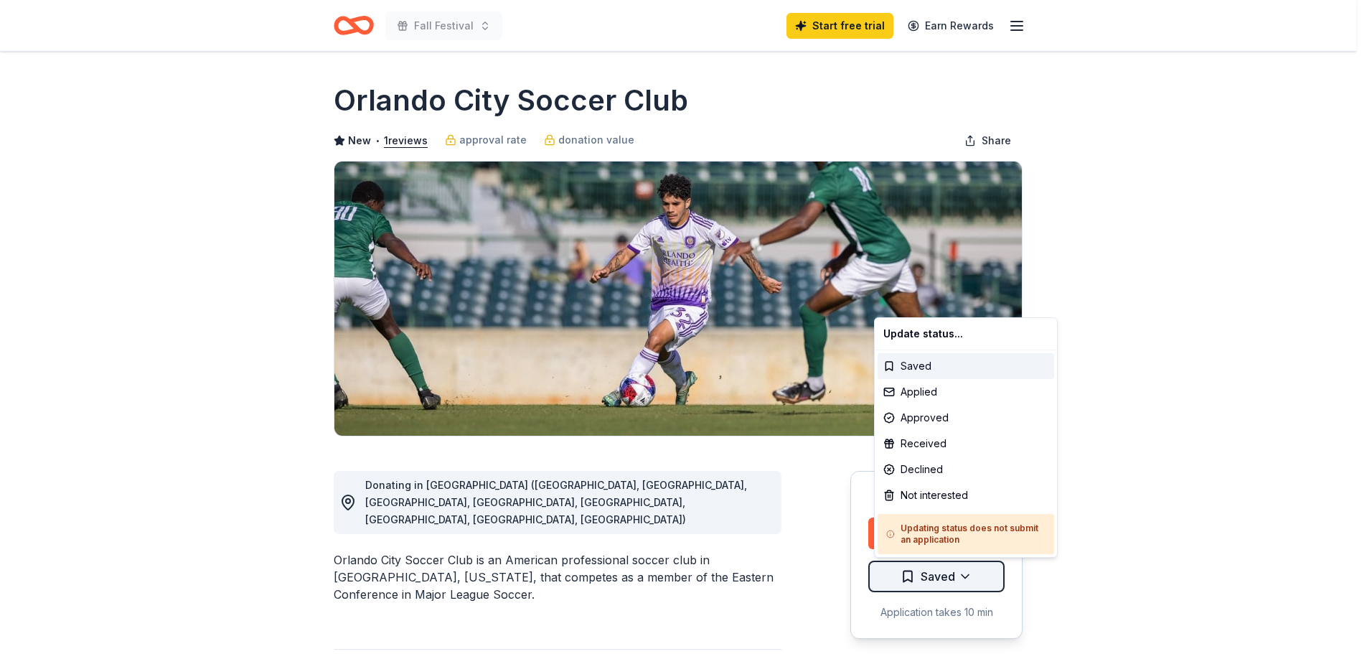
click at [961, 580] on html "Fall Festival Start free trial Earn Rewards Due [DATE] Share Orlando City Socce…" at bounding box center [683, 327] width 1367 height 654
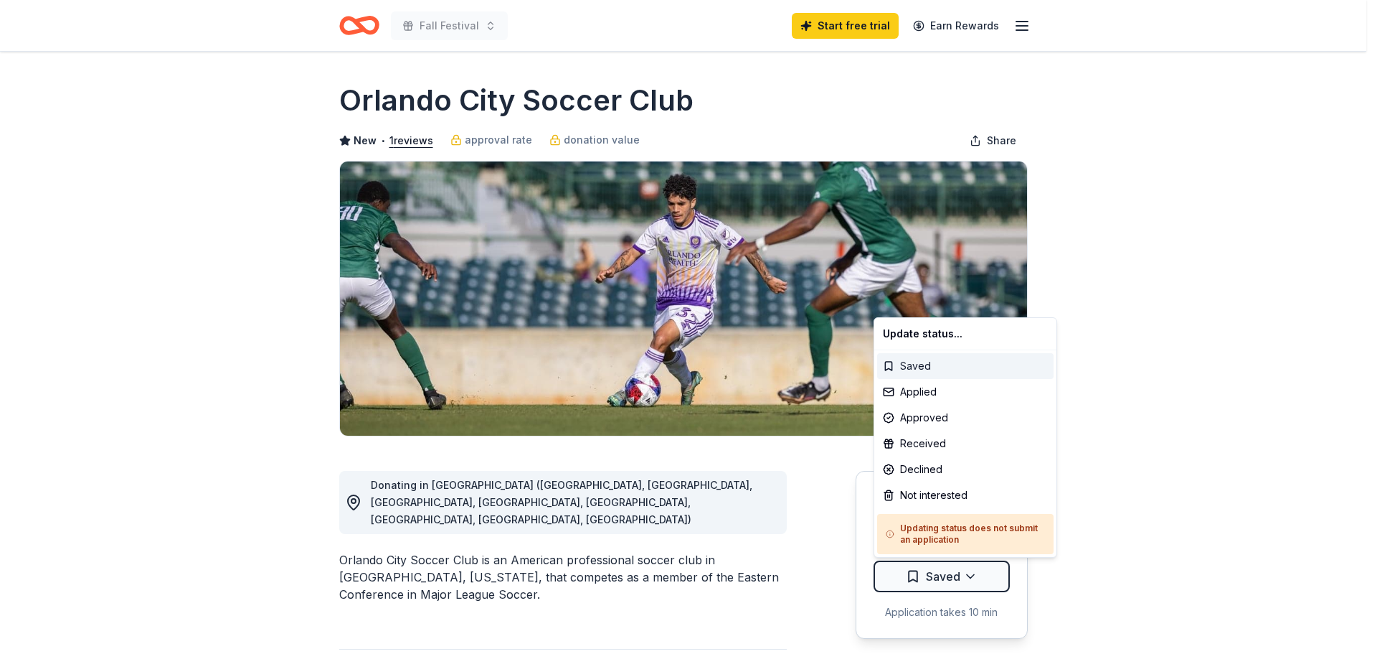
click at [910, 363] on div "Saved" at bounding box center [965, 366] width 176 height 26
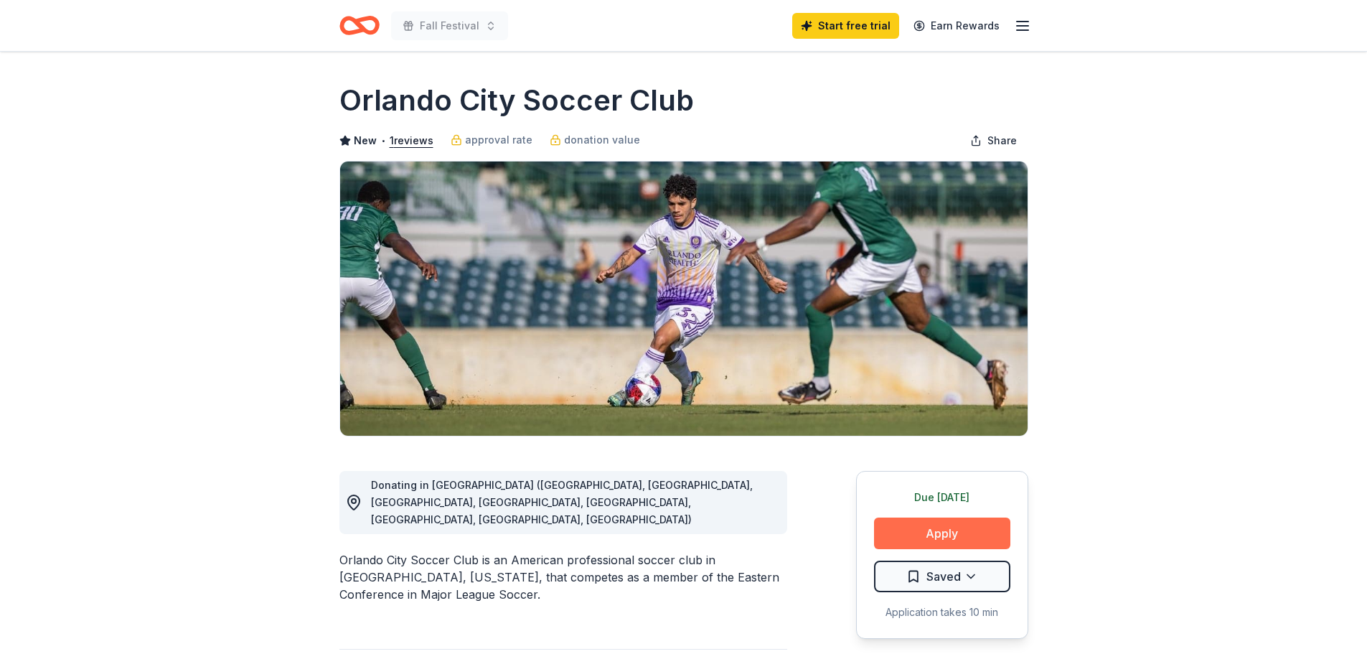
click at [942, 529] on button "Apply" at bounding box center [942, 533] width 136 height 32
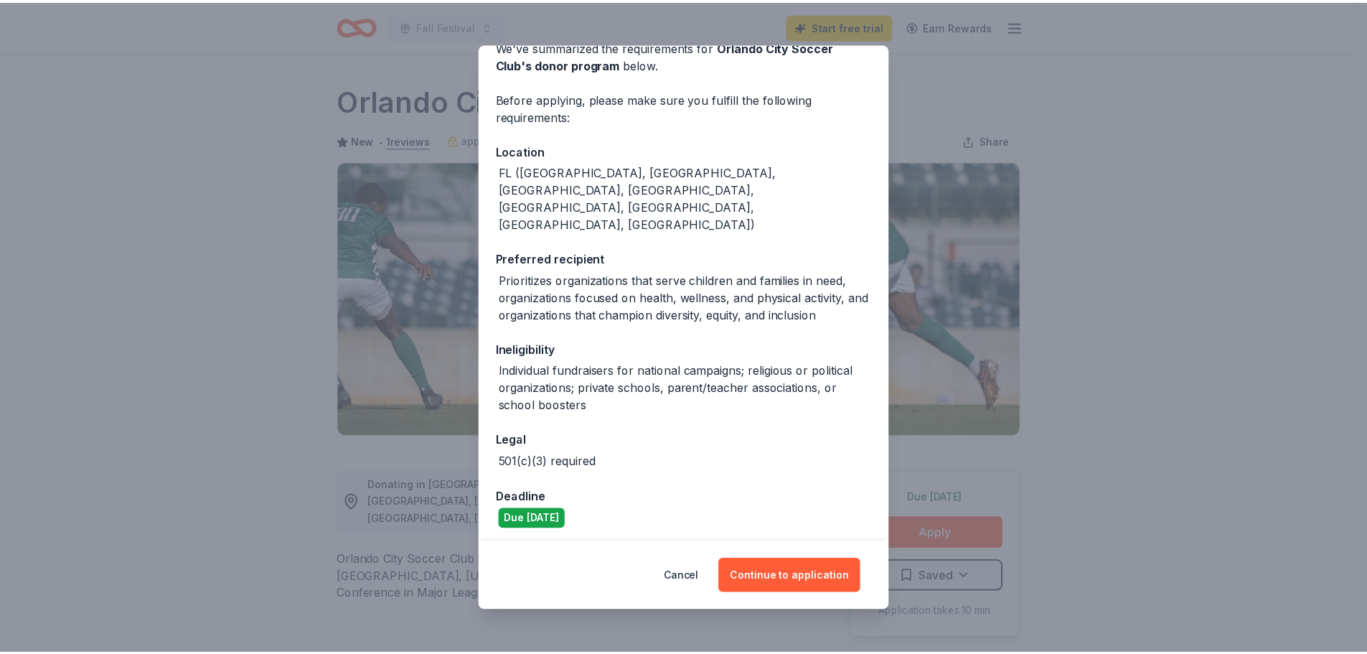
scroll to position [157, 0]
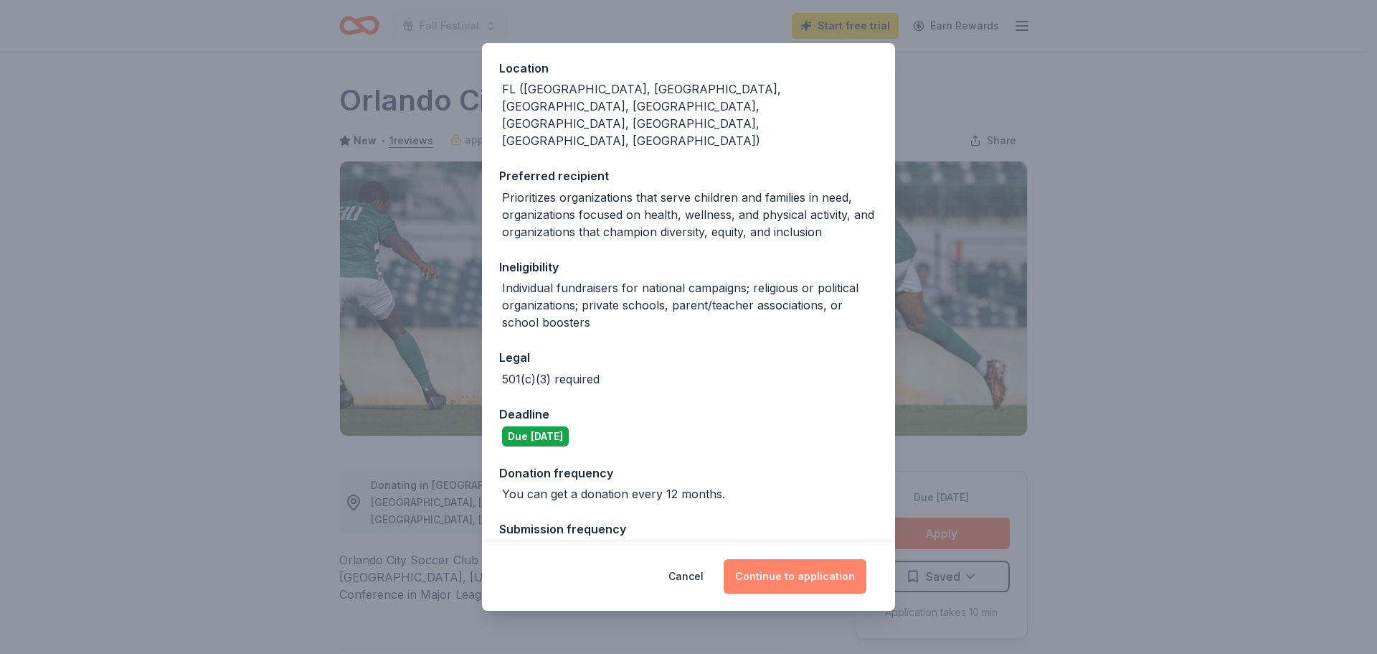
click at [821, 589] on button "Continue to application" at bounding box center [795, 576] width 143 height 34
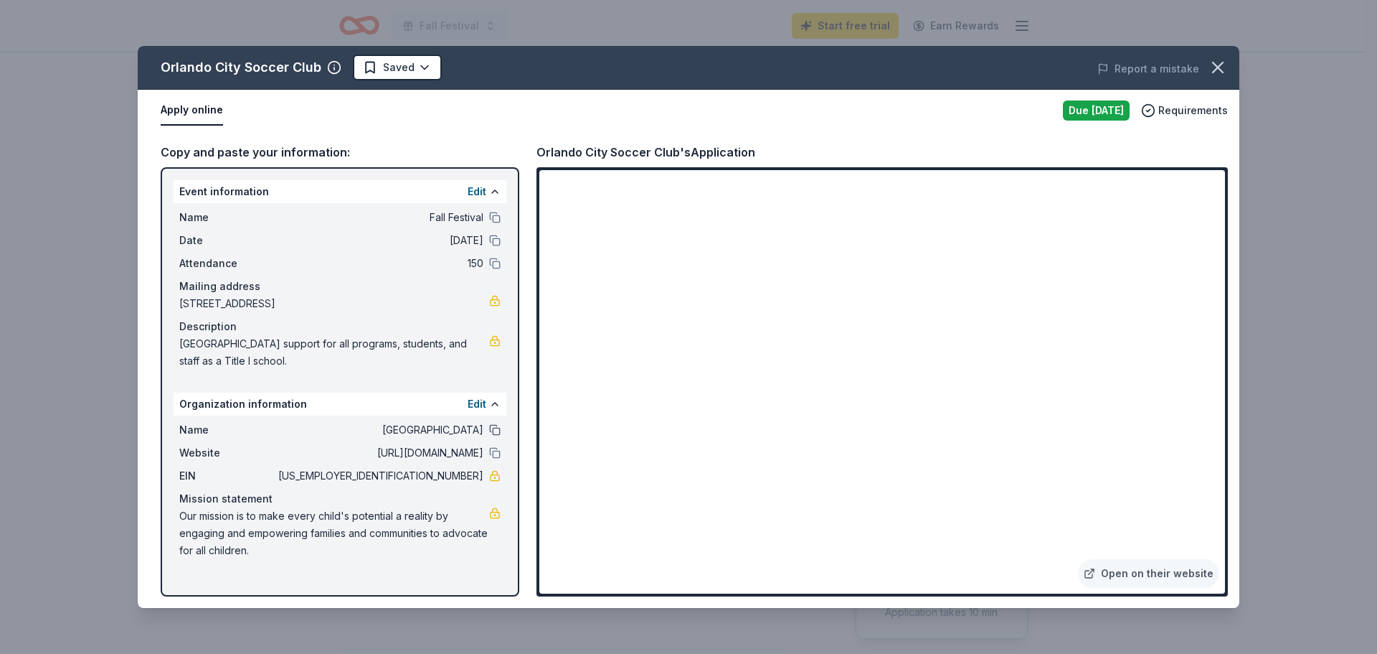
click at [494, 429] on button at bounding box center [494, 429] width 11 height 11
click at [1212, 63] on icon "button" at bounding box center [1218, 67] width 20 height 20
